Goal: Task Accomplishment & Management: Manage account settings

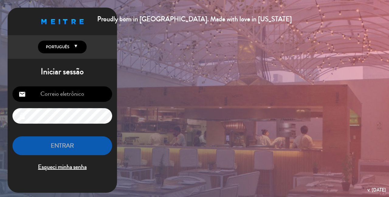
type input "[EMAIL_ADDRESS][DOMAIN_NAME]"
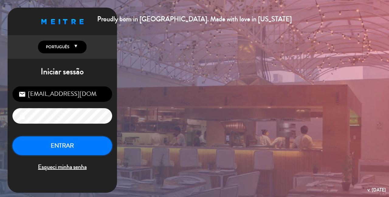
click at [73, 151] on button "ENTRAR" at bounding box center [62, 146] width 100 height 19
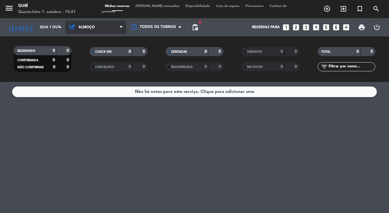
click at [109, 25] on span "Almoço" at bounding box center [95, 27] width 61 height 13
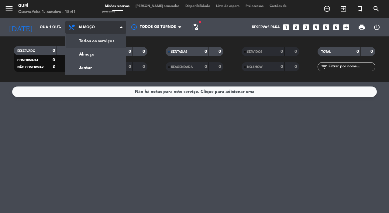
click at [110, 37] on div "menu Gurí Quarta-feira 1. outubro - 15:41 Minhas reservas Mesas semeadas Dispon…" at bounding box center [194, 41] width 389 height 82
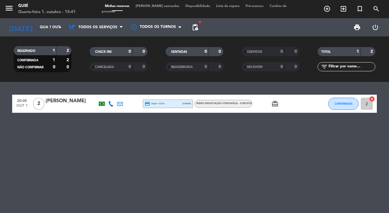
click at [276, 101] on icon "card_giftcard" at bounding box center [274, 103] width 7 height 7
click at [199, 106] on div "MENU DEGUSTAÇÃO CONFIANÇA – 8 passos" at bounding box center [223, 104] width 58 height 8
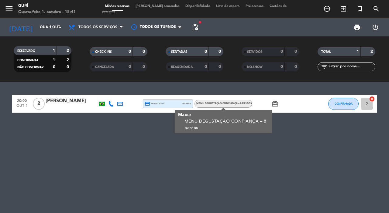
click at [126, 137] on div "20:00 [DATE] 2 Glauco Peregrino credit_card visa * 5774 stripe MENU DEGUSTAÇÃO …" at bounding box center [194, 147] width 389 height 131
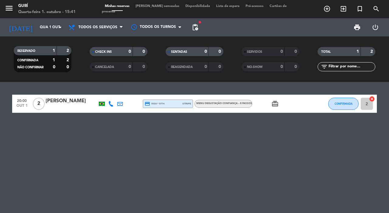
click at [36, 104] on span "2" at bounding box center [39, 104] width 12 height 12
click at [149, 104] on icon "credit_card" at bounding box center [147, 103] width 5 height 5
click at [128, 103] on div at bounding box center [129, 104] width 9 height 18
click at [63, 101] on div "[PERSON_NAME]" at bounding box center [72, 101] width 52 height 8
